Goal: Transaction & Acquisition: Purchase product/service

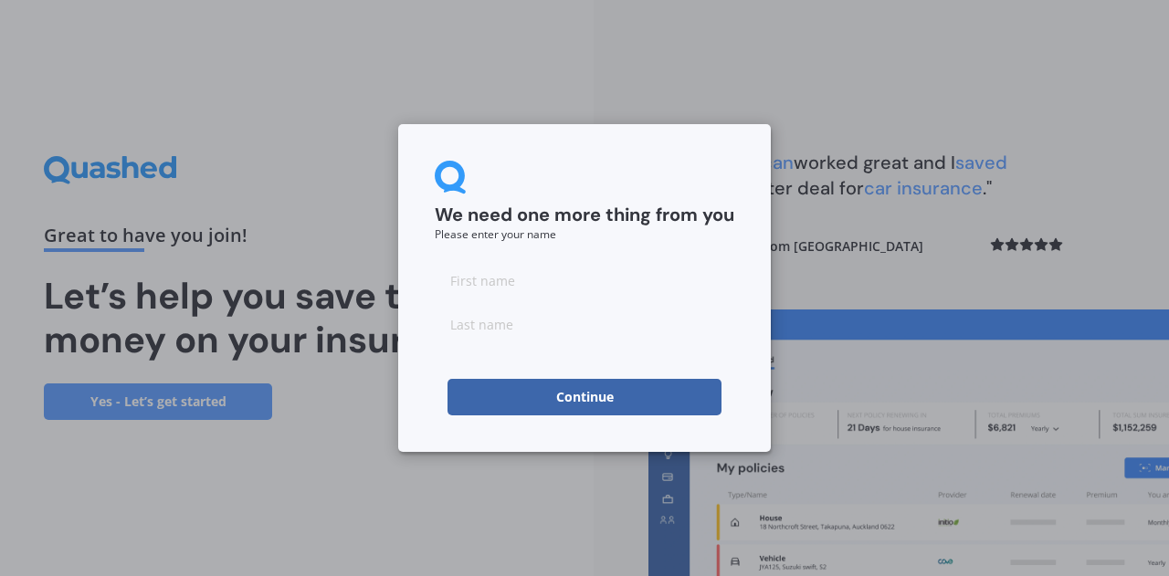
click at [508, 284] on input at bounding box center [584, 280] width 299 height 37
type input "Caroline"
click at [544, 328] on input at bounding box center [584, 324] width 299 height 37
type input "Wild"
click at [546, 393] on button "Continue" at bounding box center [584, 397] width 274 height 37
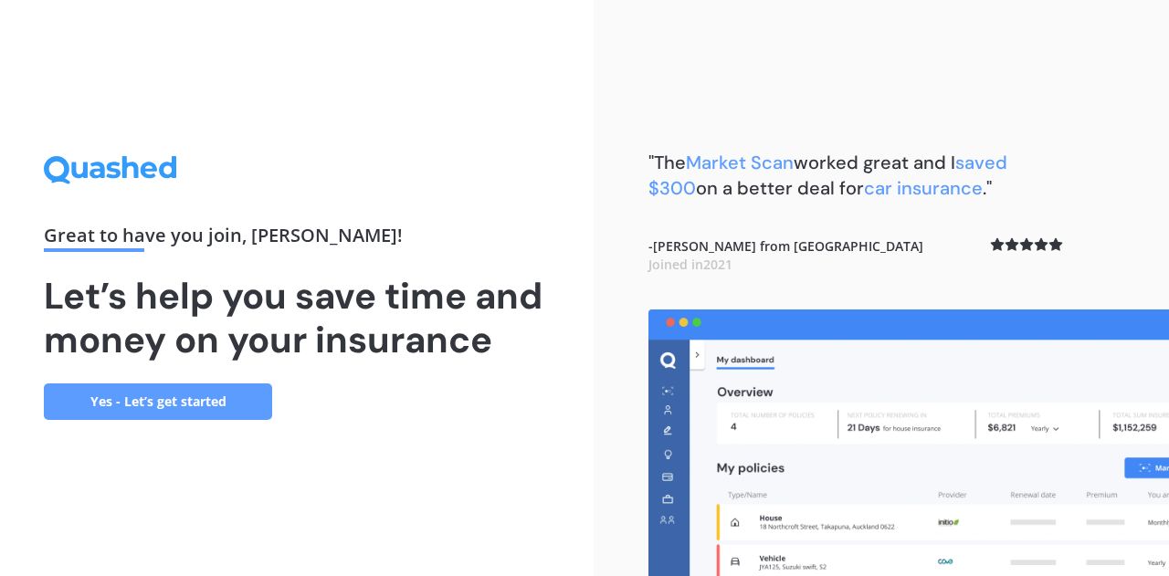
click at [198, 397] on link "Yes - Let’s get started" at bounding box center [158, 401] width 228 height 37
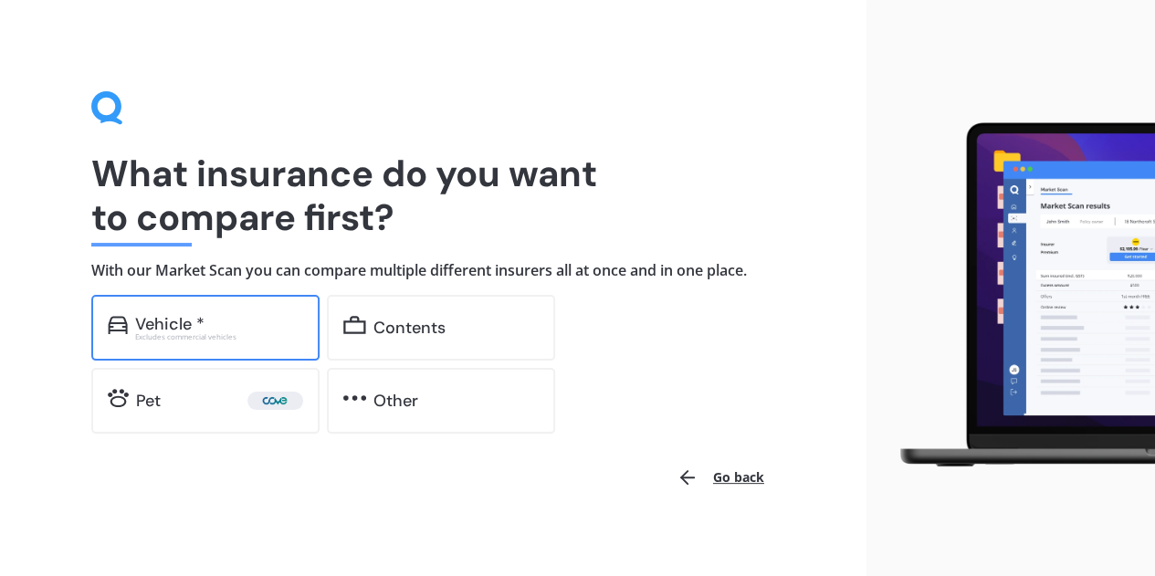
click at [226, 323] on div "Vehicle *" at bounding box center [219, 324] width 168 height 18
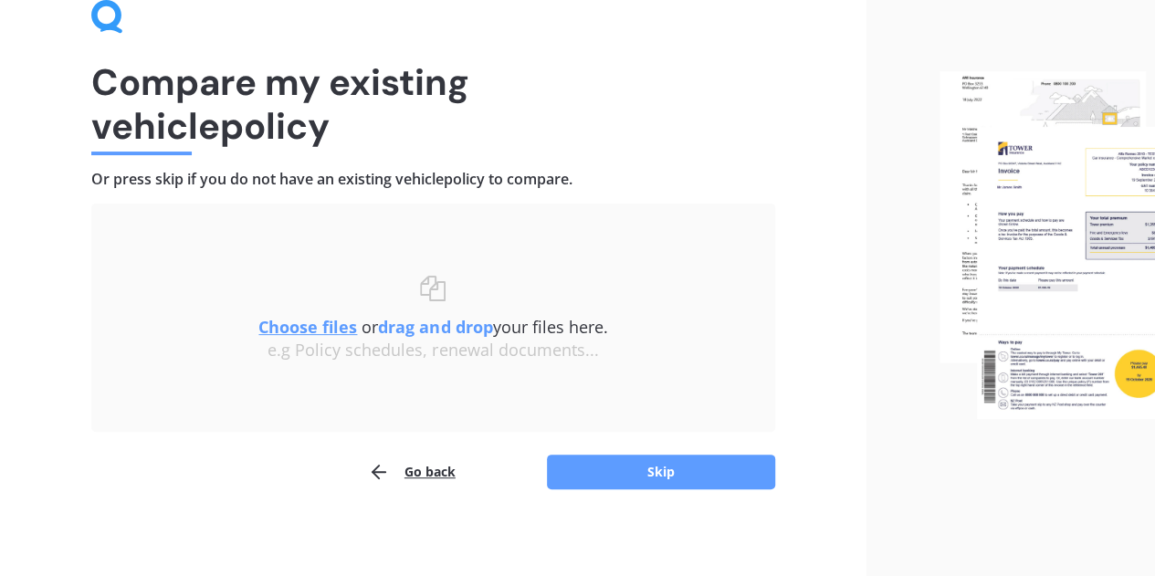
scroll to position [96, 0]
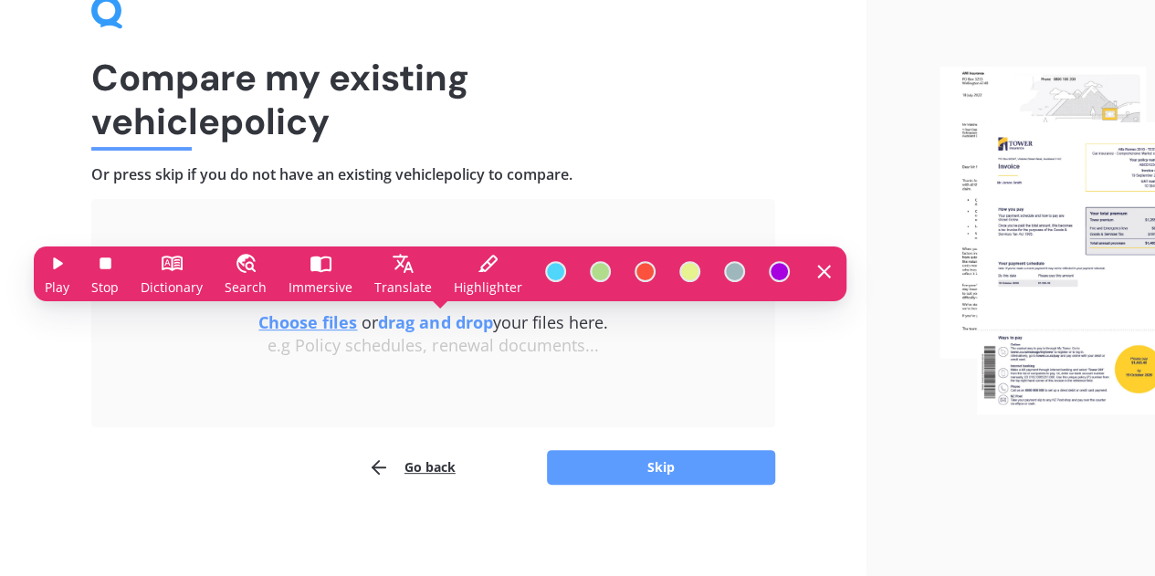
click at [272, 499] on div "Compare my existing vehicle policy Or press skip if you do not have an existing…" at bounding box center [433, 240] width 866 height 673
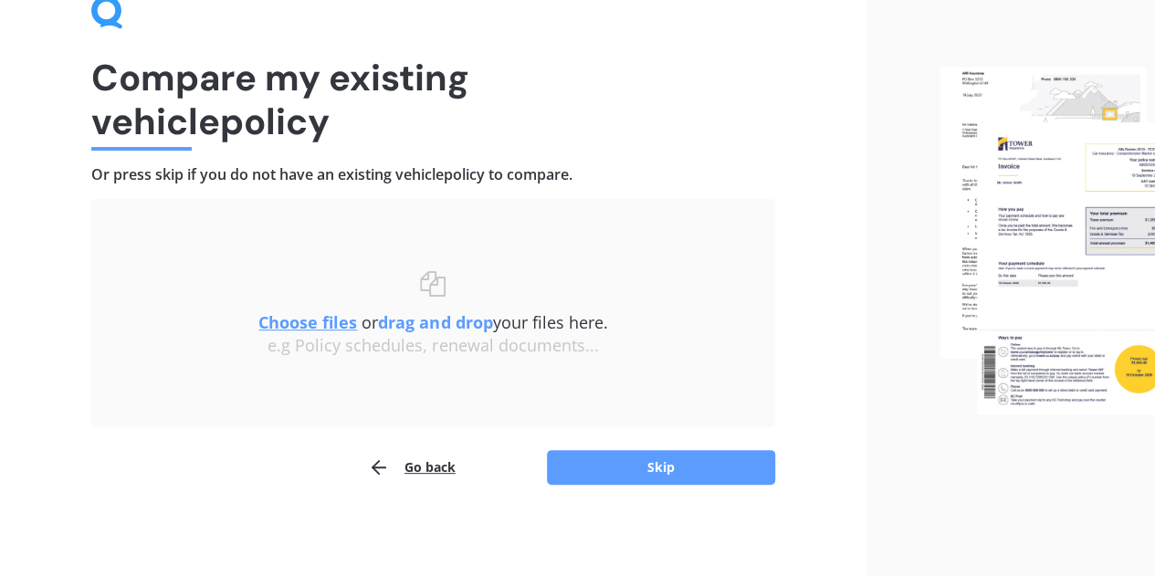
click at [559, 325] on span "Choose files or drag and drop your files here." at bounding box center [432, 322] width 349 height 22
click at [286, 327] on u "Choose files" at bounding box center [307, 322] width 99 height 22
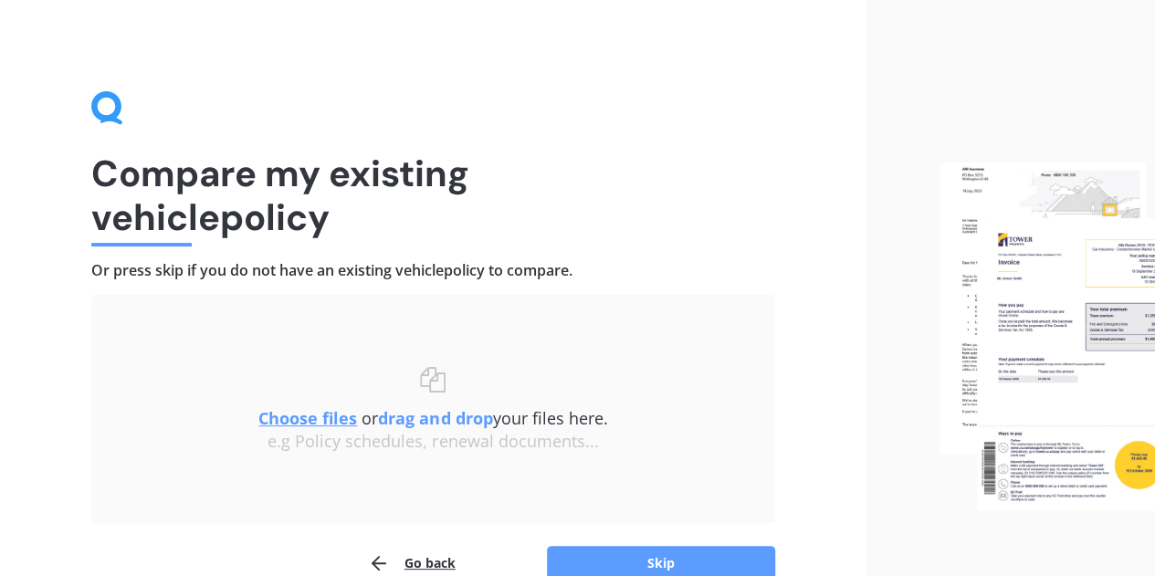
scroll to position [20, 0]
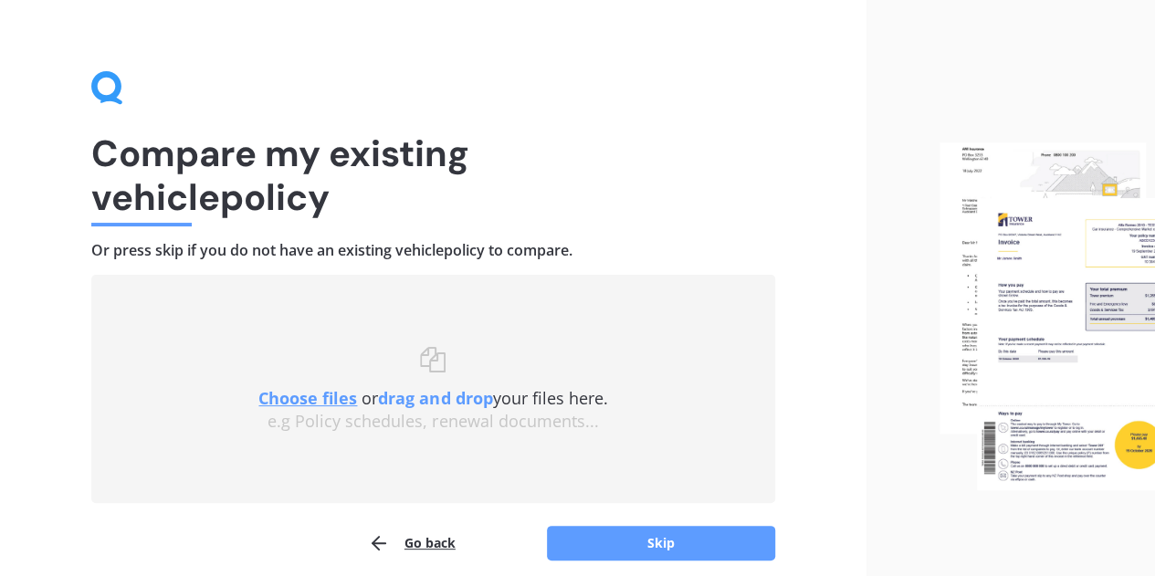
click at [283, 412] on div "e.g Policy schedules, renewal documents..." at bounding box center [433, 422] width 611 height 20
click at [285, 396] on u "Choose files" at bounding box center [307, 398] width 99 height 22
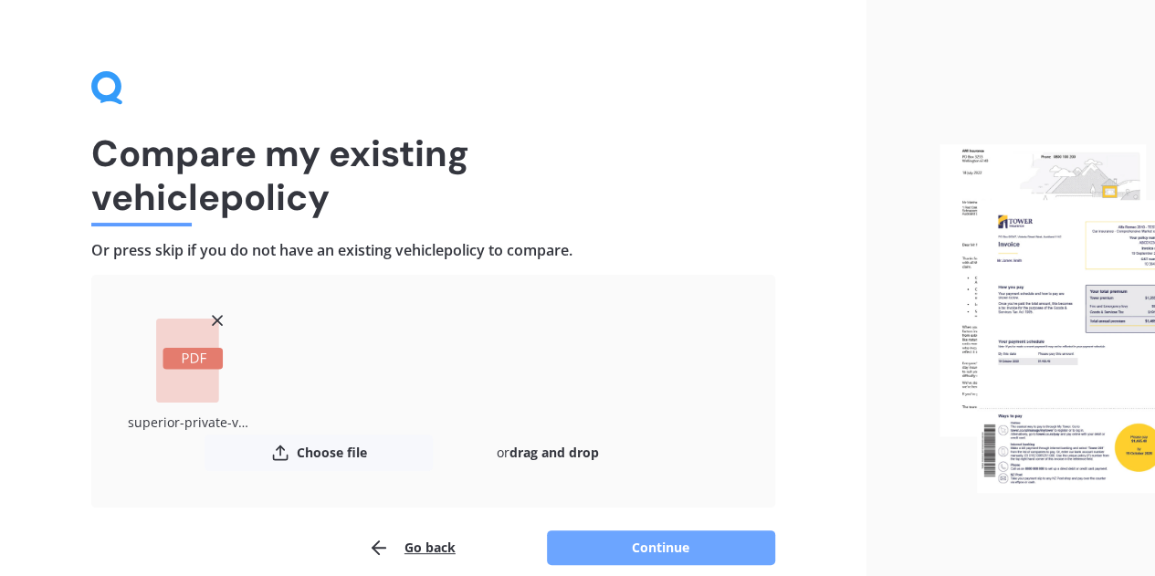
click at [634, 552] on button "Continue" at bounding box center [661, 547] width 228 height 35
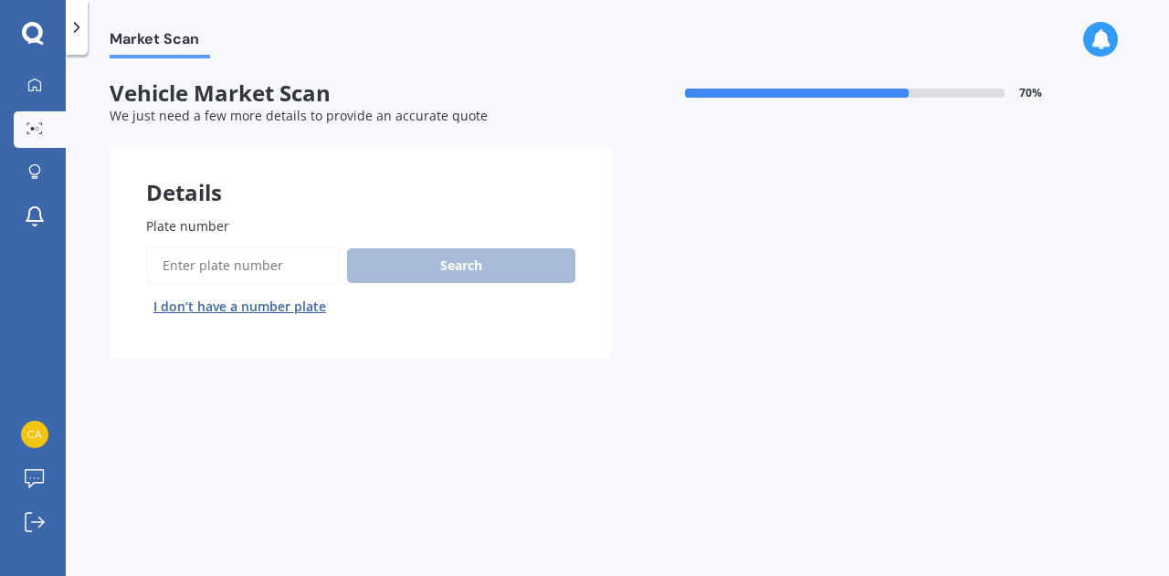
click at [196, 226] on span "Plate number" at bounding box center [187, 225] width 83 height 17
click at [196, 246] on input "Plate number" at bounding box center [243, 265] width 194 height 38
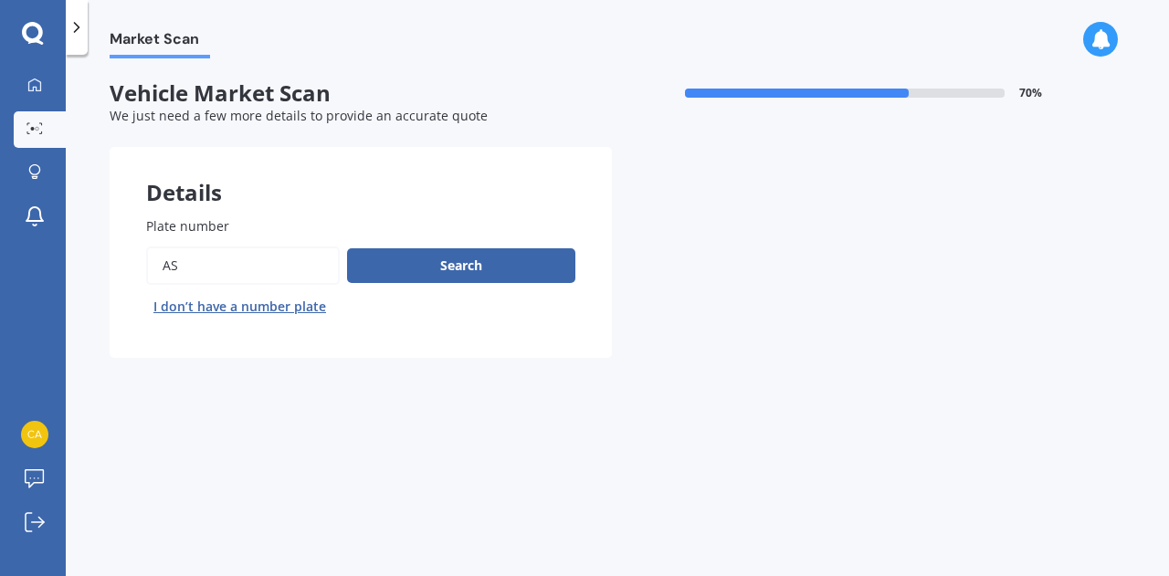
type input "A"
type input "NQC442"
click at [468, 253] on button "Search" at bounding box center [461, 265] width 228 height 35
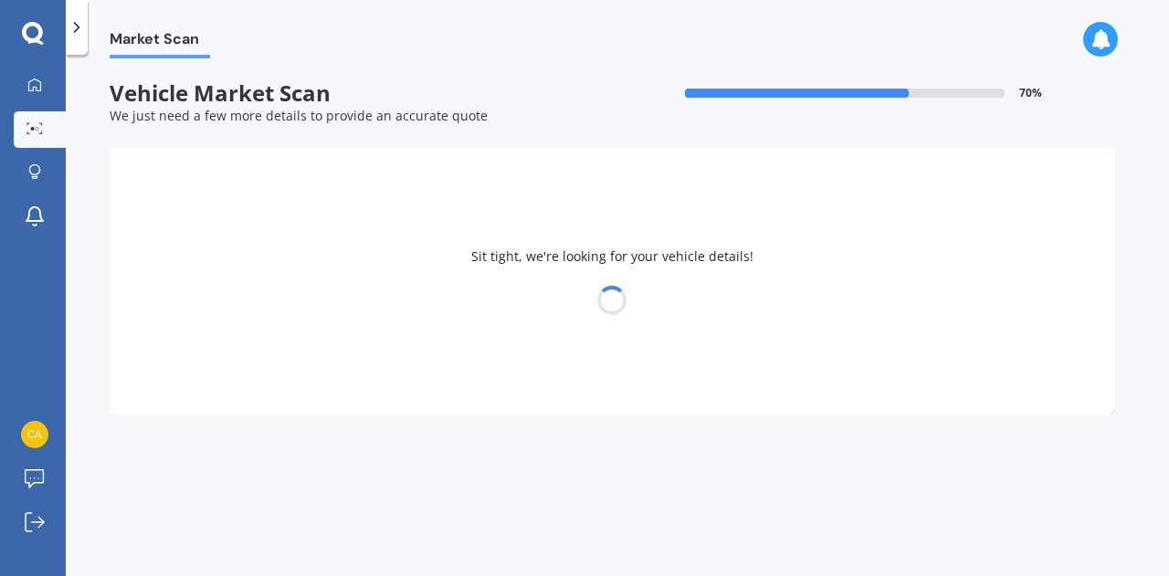
select select "MITSUBISHI"
select select "ASX"
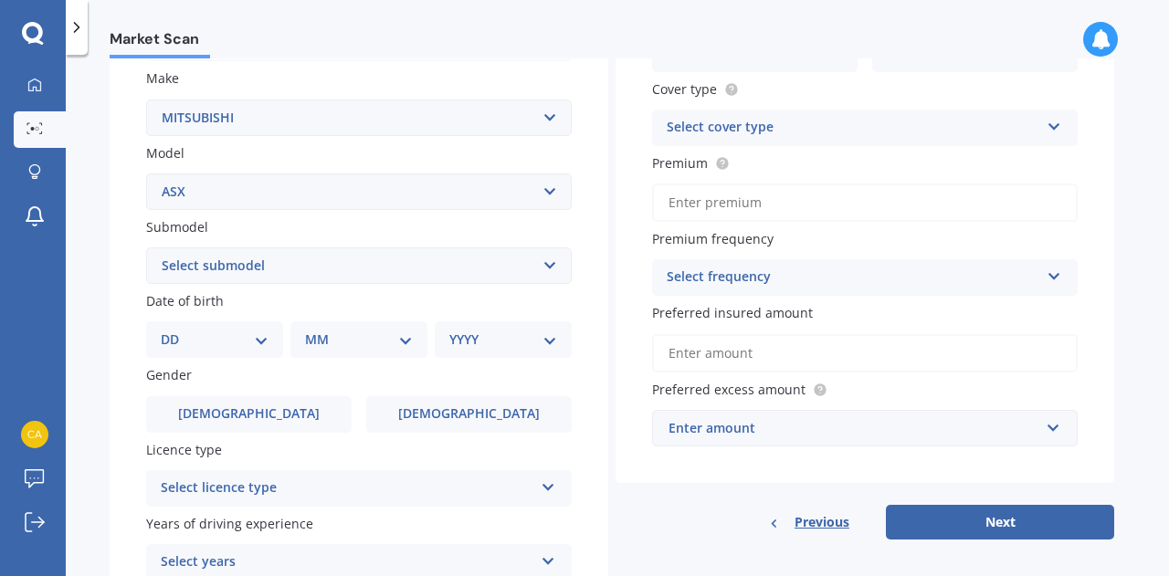
scroll to position [334, 0]
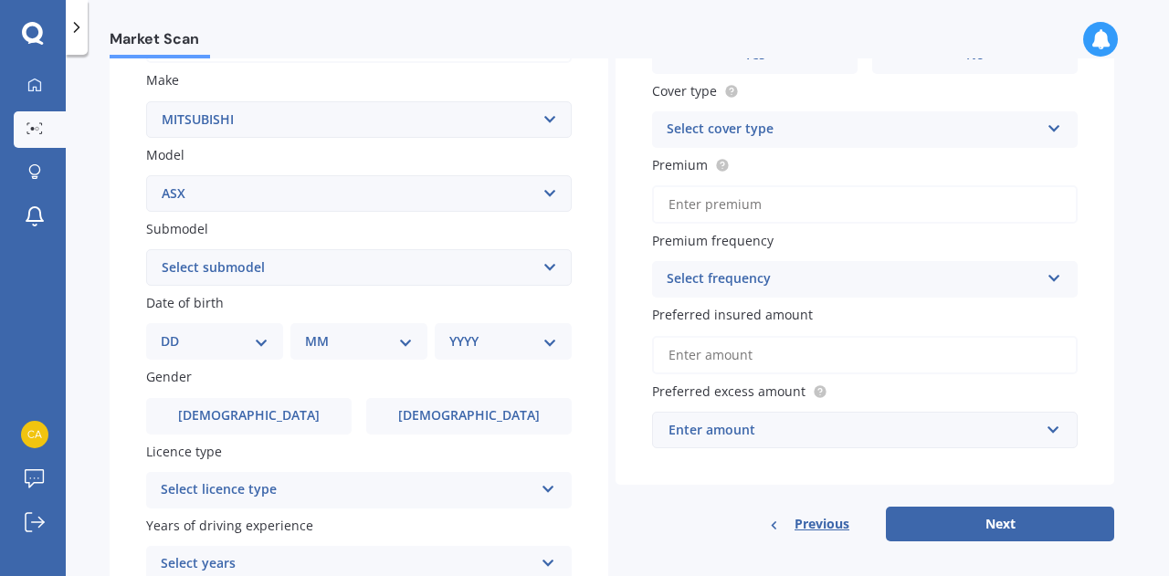
click at [281, 267] on select "Select submodel (All Other) BLK 2.0P/CVT Diesel LS Sport VRX petrol VRX turbo d…" at bounding box center [358, 267] width 425 height 37
click at [219, 335] on select "DD 01 02 03 04 05 06 07 08 09 10 11 12 13 14 15 16 17 18 19 20 21 22 23 24 25 2…" at bounding box center [215, 341] width 108 height 20
select select "23"
click at [175, 333] on select "DD 01 02 03 04 05 06 07 08 09 10 11 12 13 14 15 16 17 18 19 20 21 22 23 24 25 2…" at bounding box center [215, 341] width 108 height 20
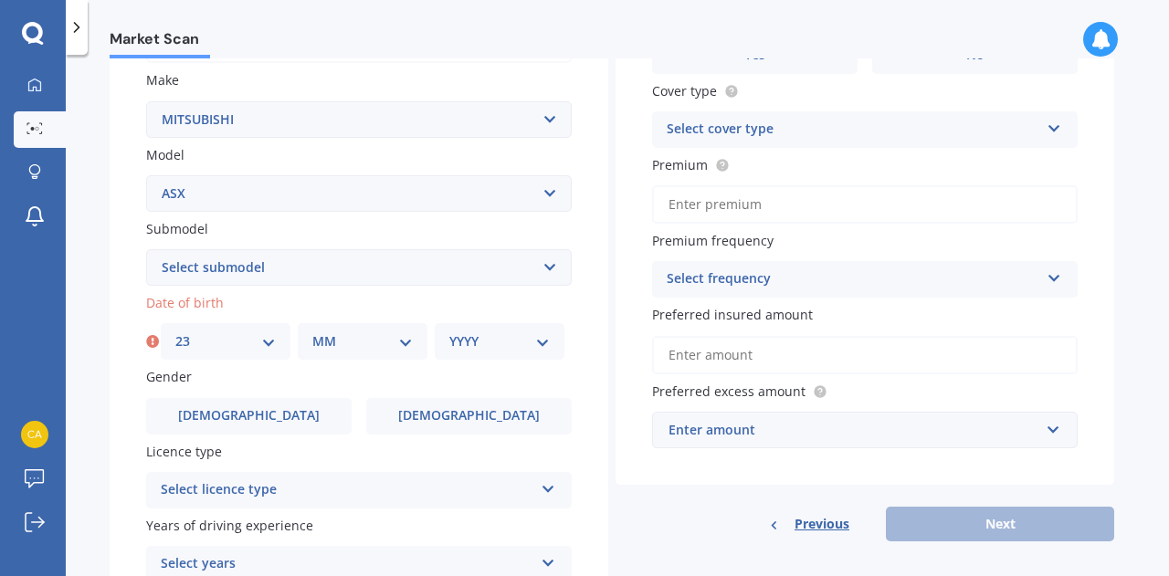
click at [316, 341] on select "MM 01 02 03 04 05 06 07 08 09 10 11 12" at bounding box center [362, 341] width 100 height 20
select select "07"
click at [312, 333] on select "MM 01 02 03 04 05 06 07 08 09 10 11 12" at bounding box center [362, 341] width 100 height 20
click at [506, 342] on select "YYYY 2025 2024 2023 2022 2021 2020 2019 2018 2017 2016 2015 2014 2013 2012 2011…" at bounding box center [499, 341] width 100 height 20
select select "1975"
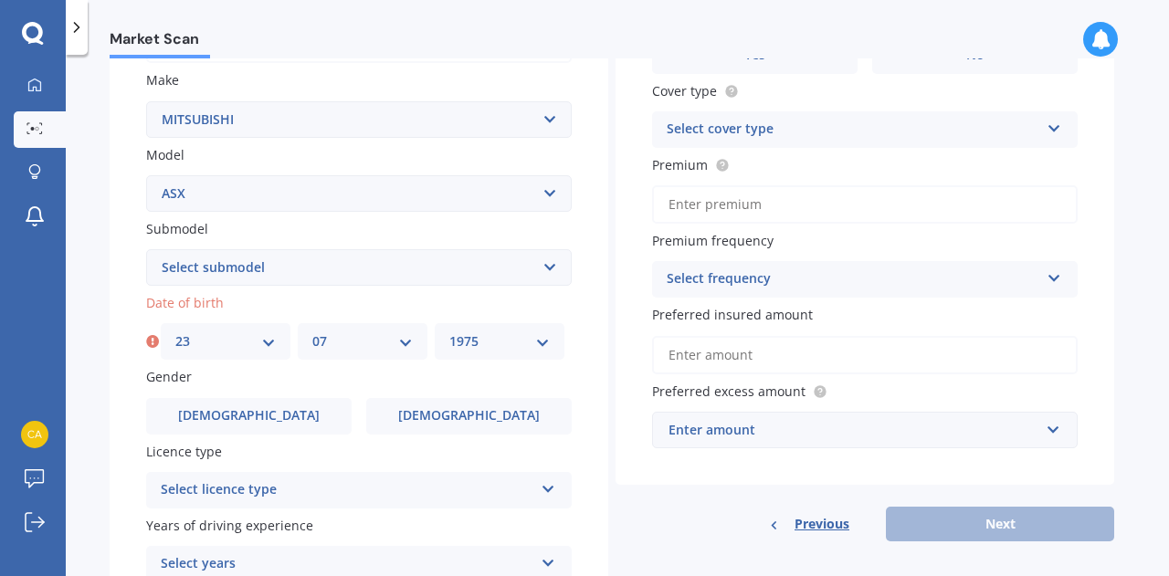
click at [449, 333] on select "YYYY 2025 2024 2023 2022 2021 2020 2019 2018 2017 2016 2015 2014 2013 2012 2011…" at bounding box center [499, 341] width 100 height 20
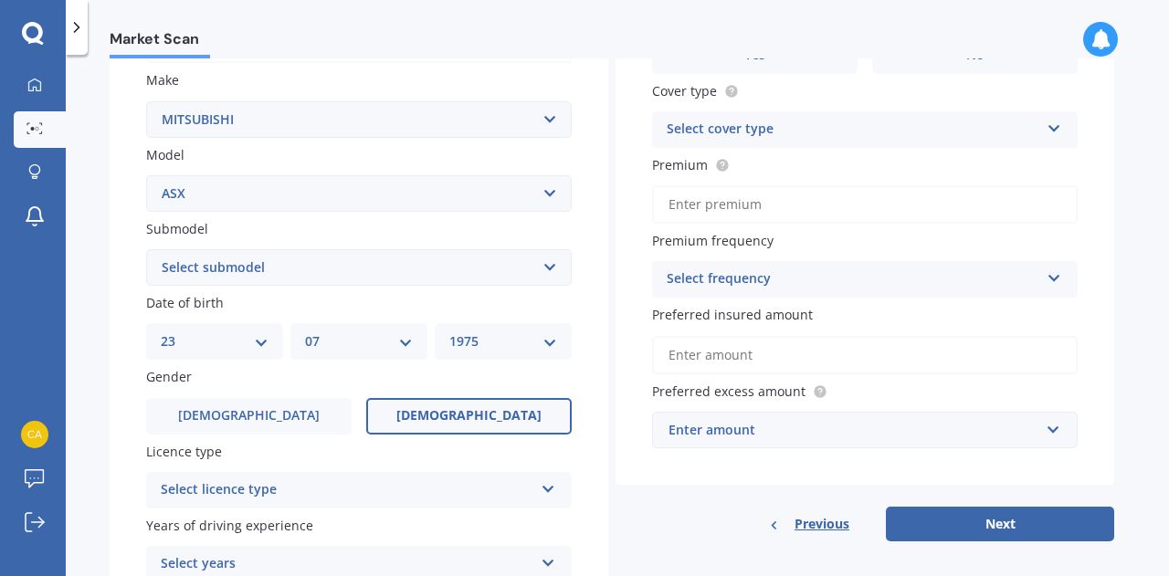
click at [456, 409] on span "Female" at bounding box center [468, 416] width 145 height 16
click at [0, 0] on input "Female" at bounding box center [0, 0] width 0 height 0
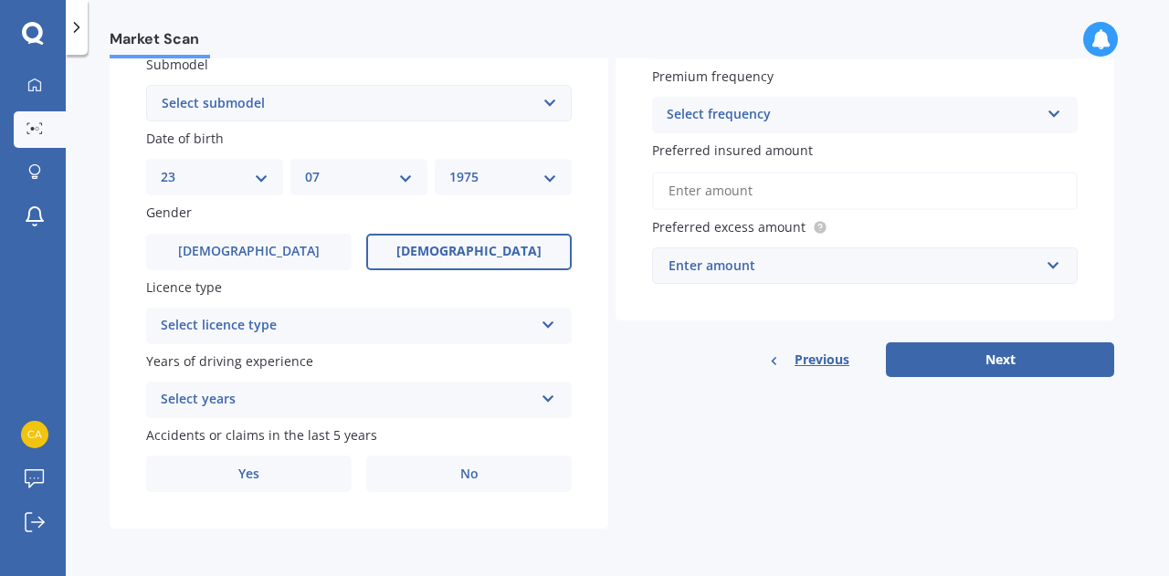
scroll to position [501, 0]
click at [434, 327] on div "Select licence type" at bounding box center [347, 326] width 372 height 22
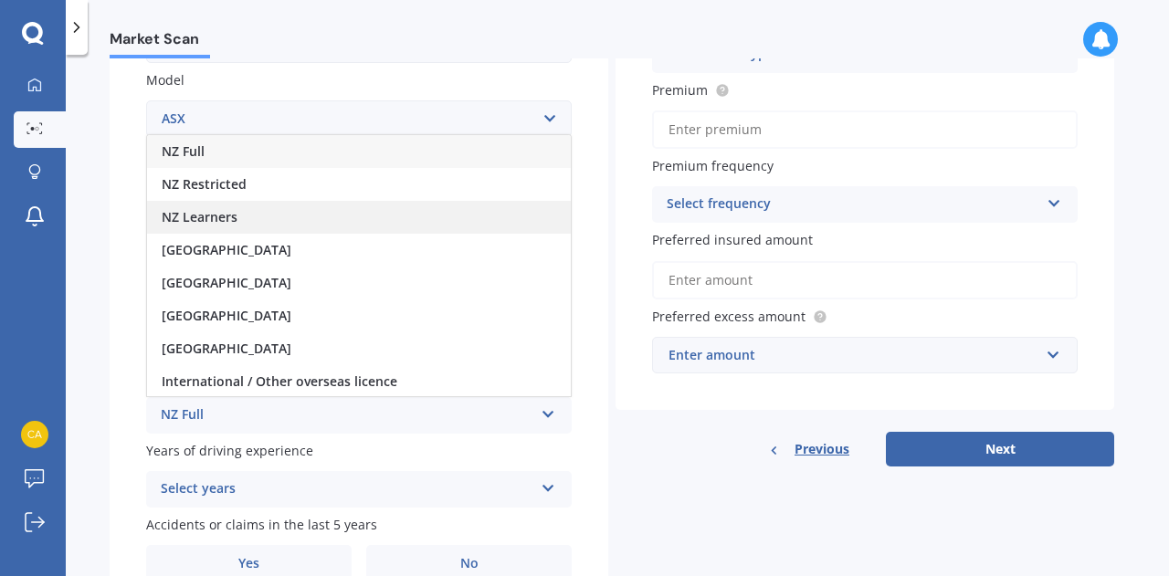
scroll to position [408, 0]
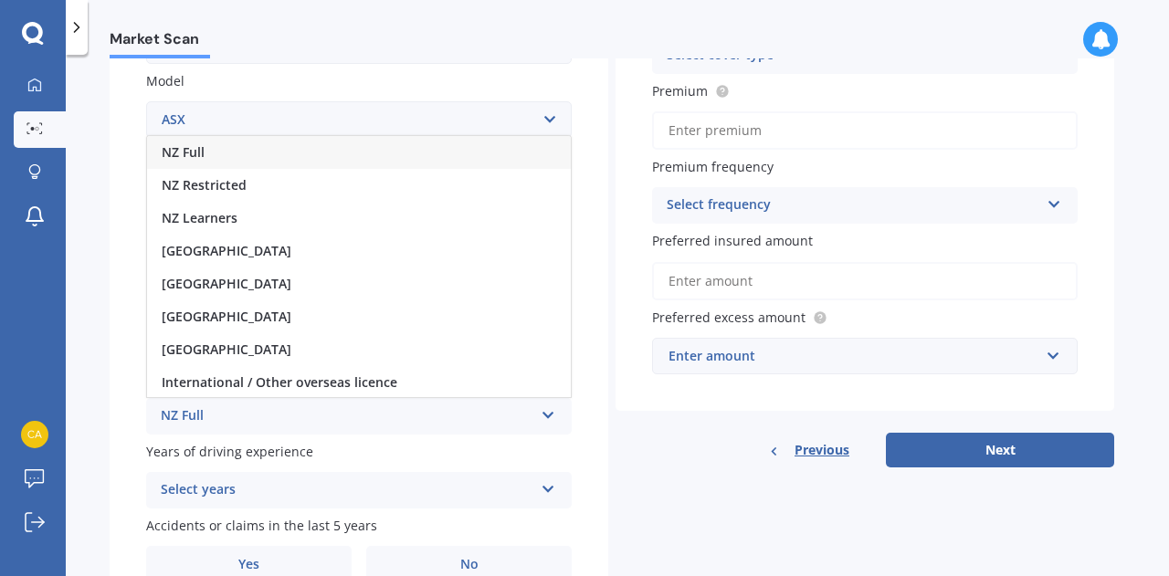
click at [288, 149] on div "NZ Full" at bounding box center [359, 152] width 424 height 33
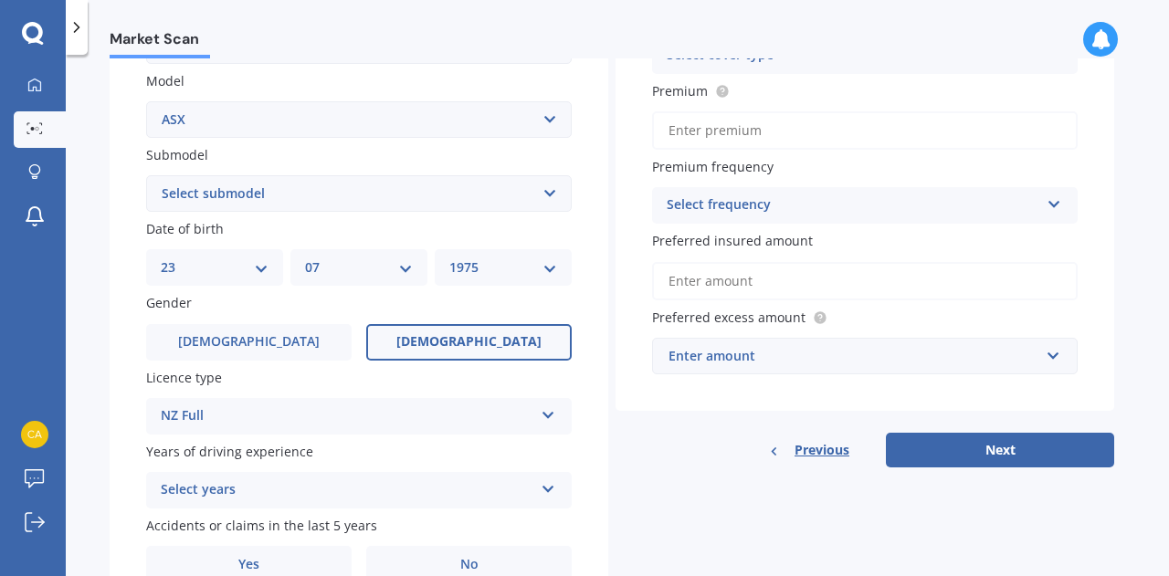
click at [550, 492] on icon at bounding box center [548, 485] width 16 height 13
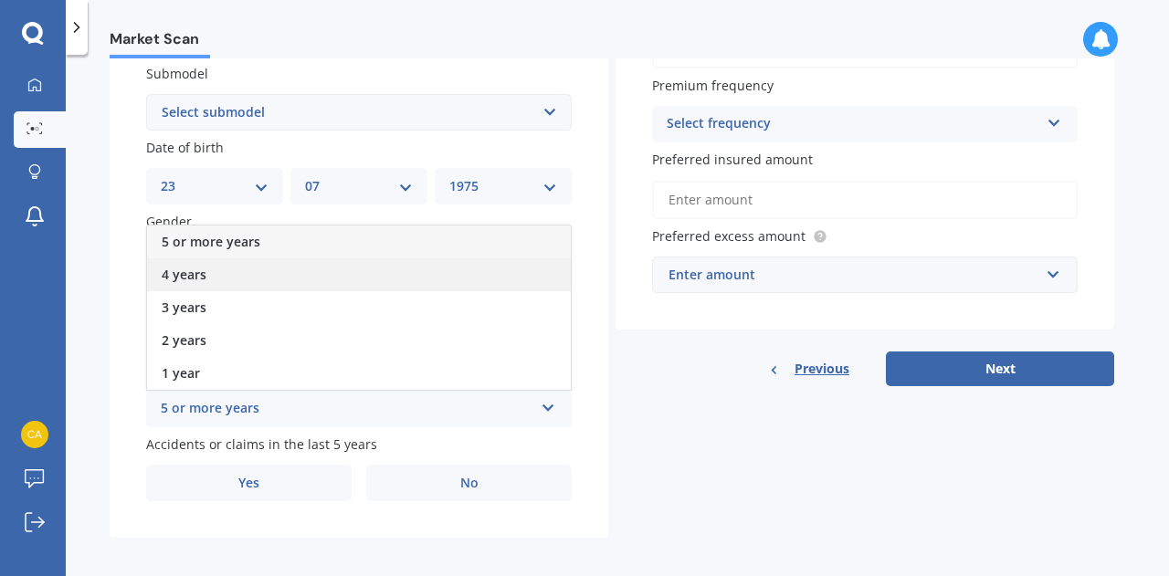
scroll to position [501, 0]
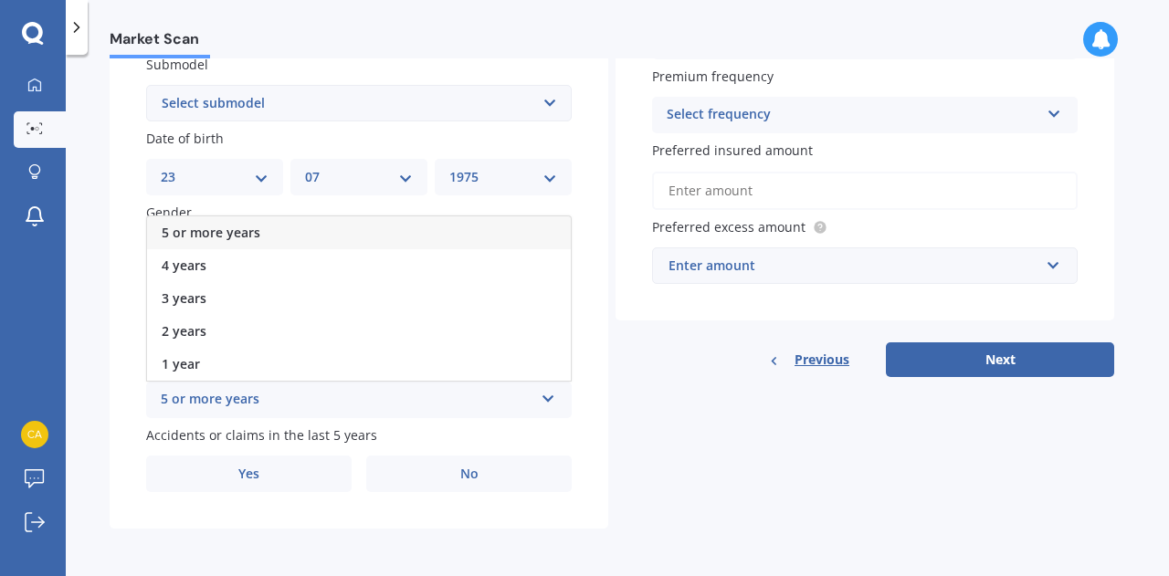
click at [239, 231] on span "5 or more years" at bounding box center [211, 232] width 99 height 17
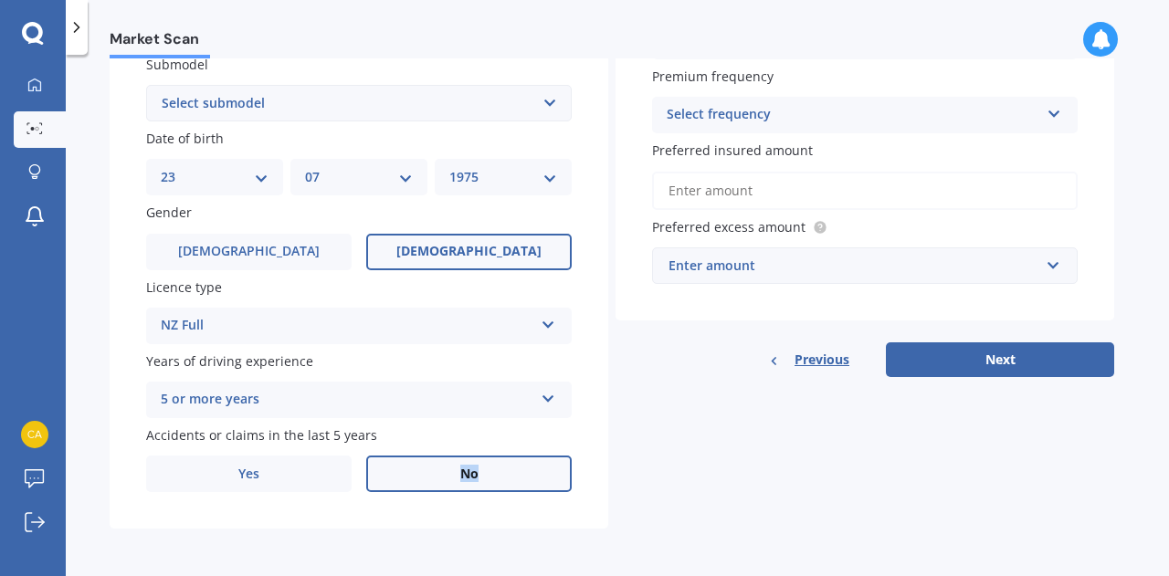
drag, startPoint x: 261, startPoint y: 477, endPoint x: 491, endPoint y: 482, distance: 230.1
click at [491, 482] on div "Yes No" at bounding box center [358, 474] width 425 height 37
click at [491, 482] on label "No" at bounding box center [468, 474] width 205 height 37
click at [0, 0] on input "No" at bounding box center [0, 0] width 0 height 0
click at [491, 482] on label "No" at bounding box center [468, 474] width 205 height 37
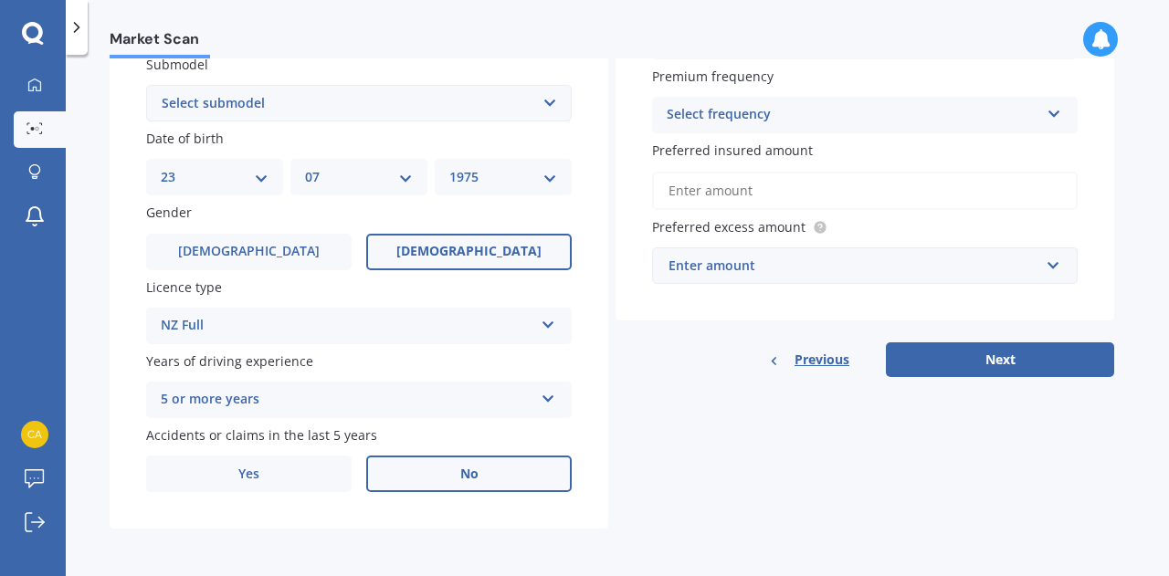
click at [0, 0] on input "No" at bounding box center [0, 0] width 0 height 0
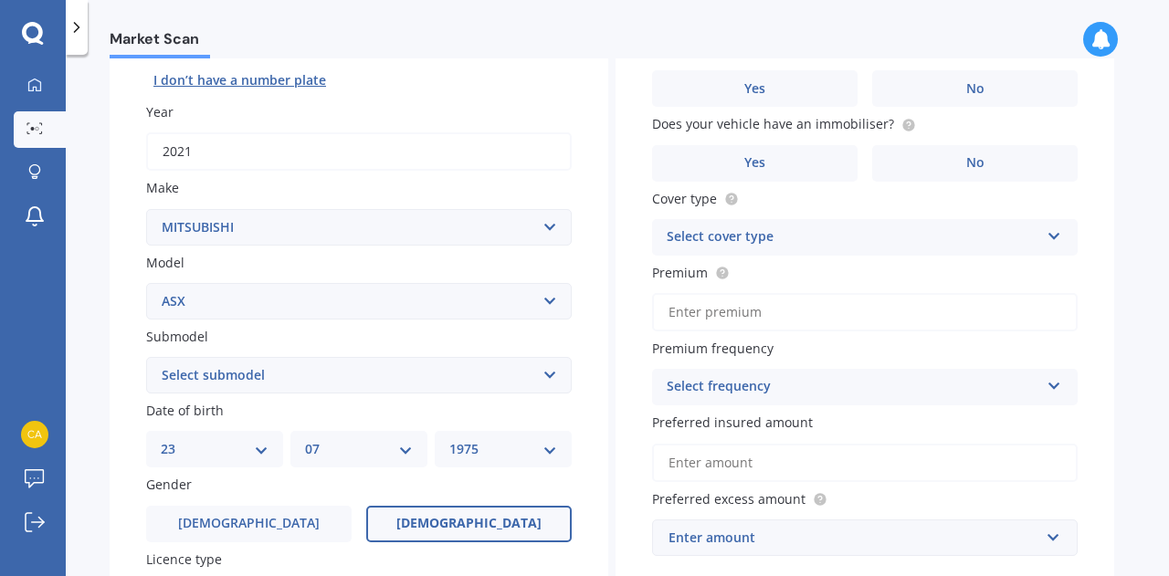
scroll to position [0, 0]
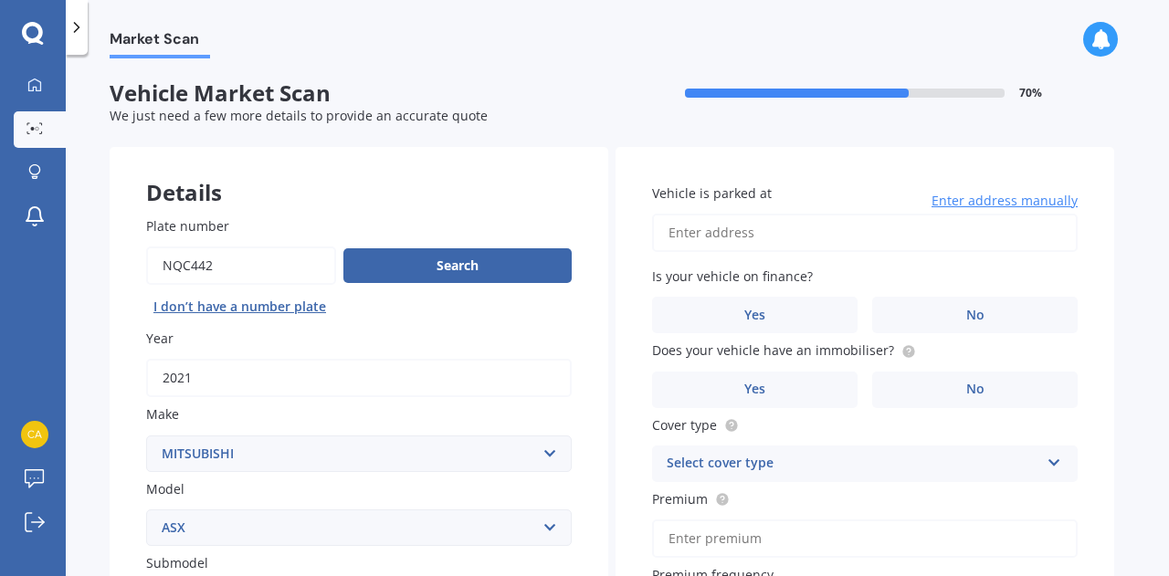
click at [783, 240] on input "Vehicle is parked at" at bounding box center [864, 233] width 425 height 38
type input "38 Seaton Road PortobelloDunedin 9014"
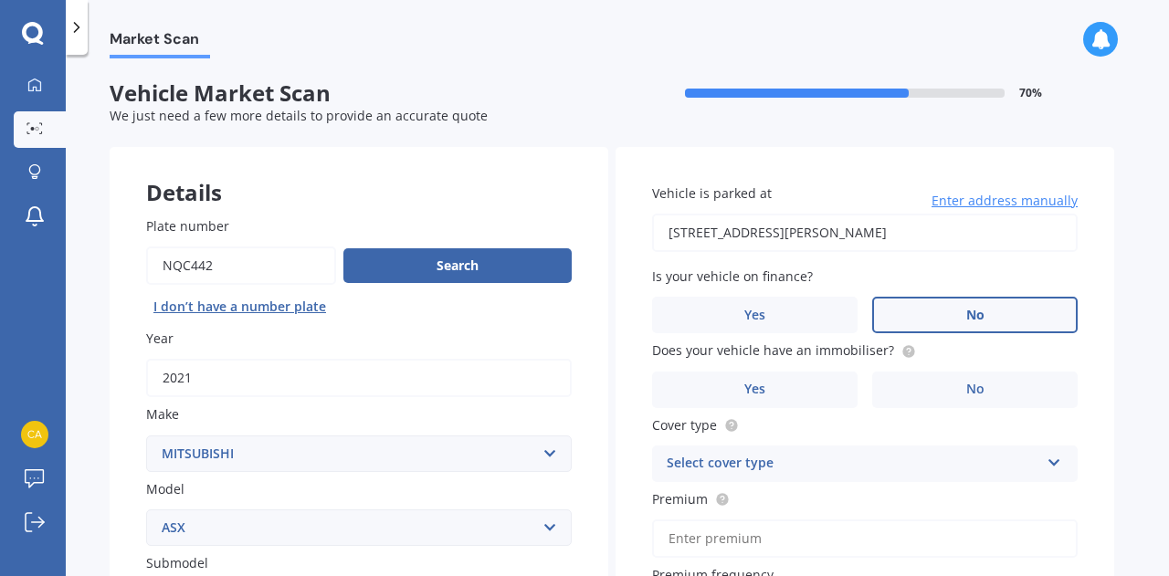
click at [977, 311] on span "No" at bounding box center [975, 316] width 18 height 16
click at [0, 0] on input "No" at bounding box center [0, 0] width 0 height 0
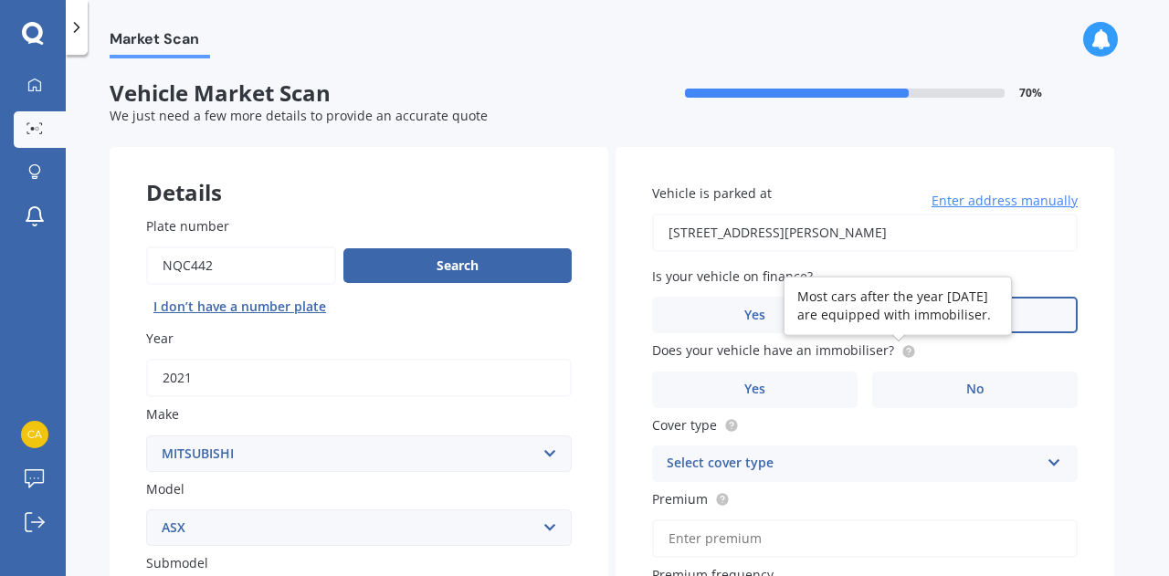
click at [902, 353] on circle at bounding box center [908, 351] width 12 height 12
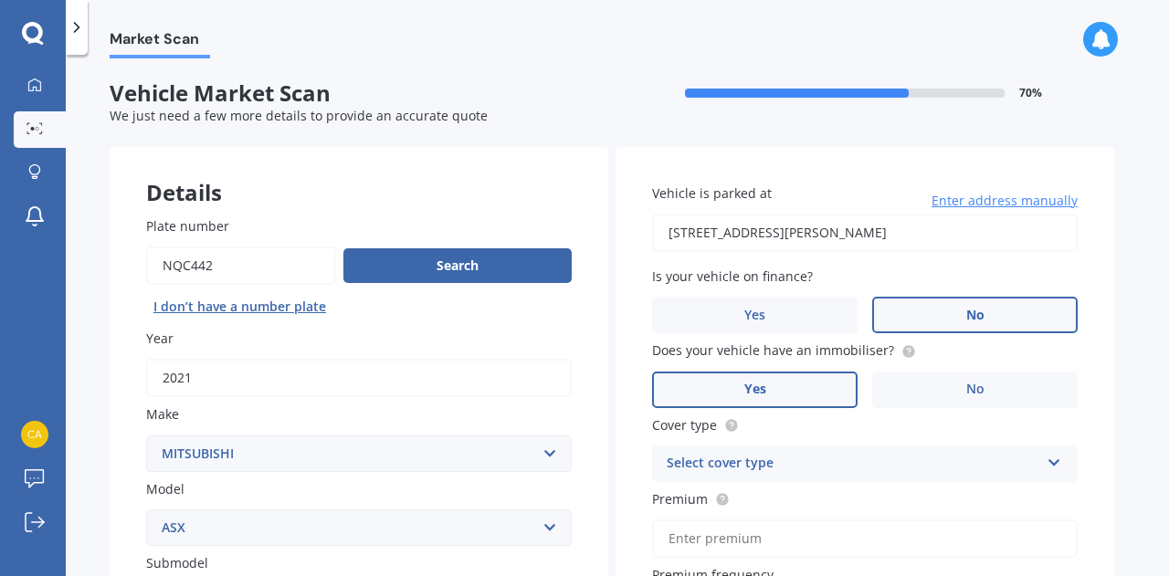
click at [781, 378] on label "Yes" at bounding box center [754, 390] width 205 height 37
click at [0, 0] on input "Yes" at bounding box center [0, 0] width 0 height 0
click at [805, 468] on div "Select cover type" at bounding box center [852, 464] width 372 height 22
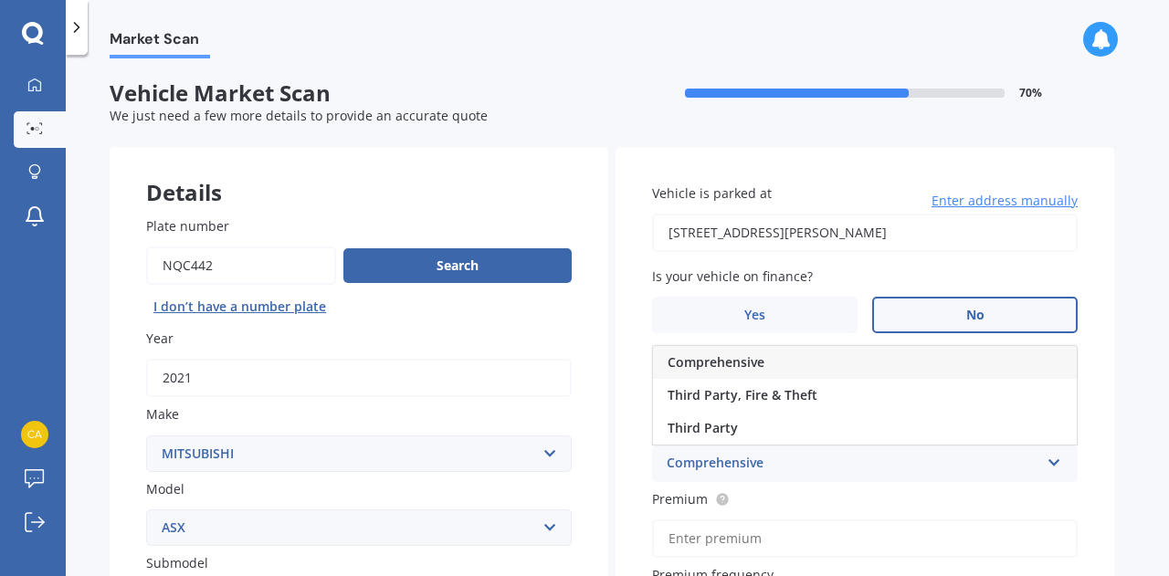
click at [766, 361] on div "Comprehensive" at bounding box center [865, 362] width 424 height 33
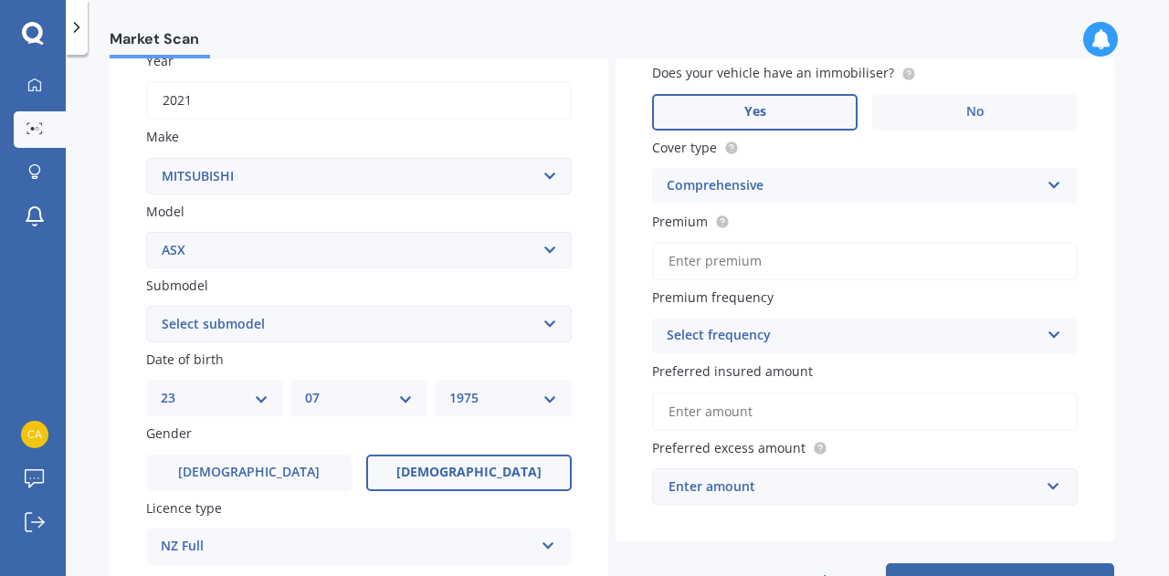
scroll to position [277, 0]
click at [789, 260] on input "Premium" at bounding box center [864, 262] width 425 height 38
type input "$997.05"
click at [875, 344] on div "Select frequency" at bounding box center [852, 337] width 372 height 22
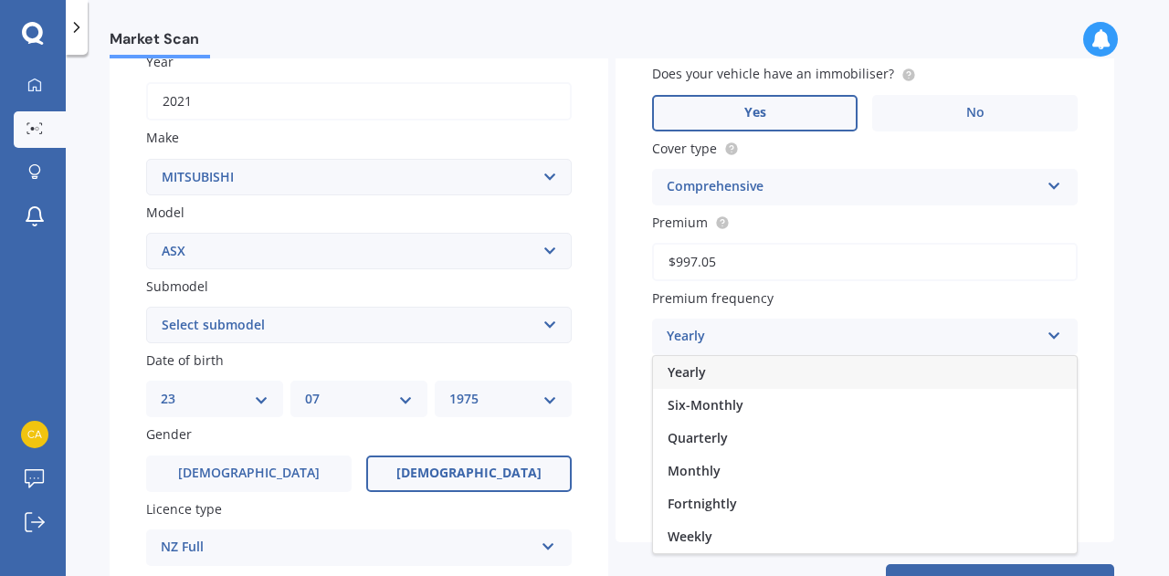
click at [871, 379] on div "Yearly" at bounding box center [865, 372] width 424 height 33
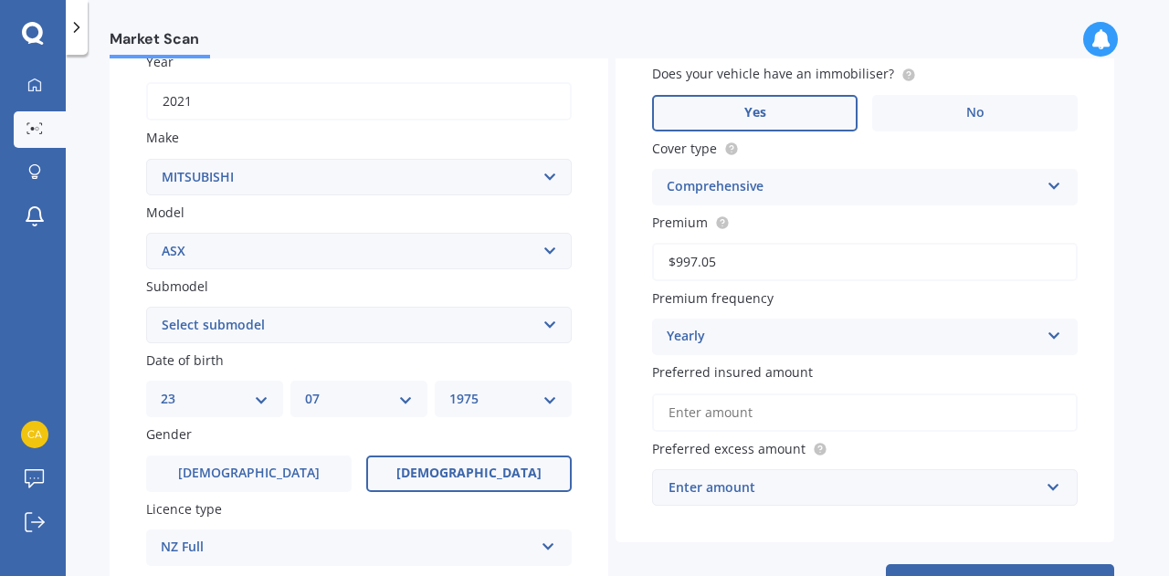
click at [880, 421] on input "Preferred insured amount" at bounding box center [864, 412] width 425 height 38
